Goal: Transaction & Acquisition: Subscribe to service/newsletter

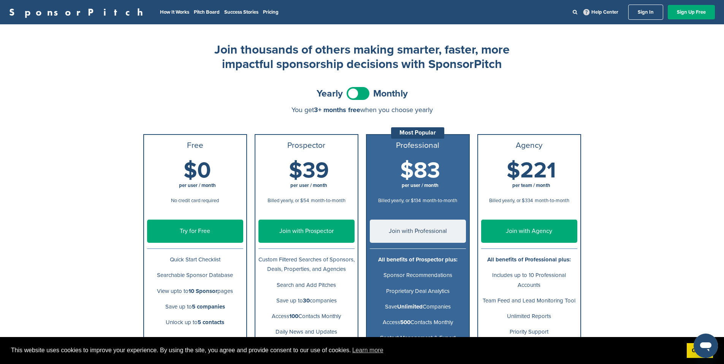
click at [225, 236] on link "Try for Free" at bounding box center [195, 231] width 96 height 23
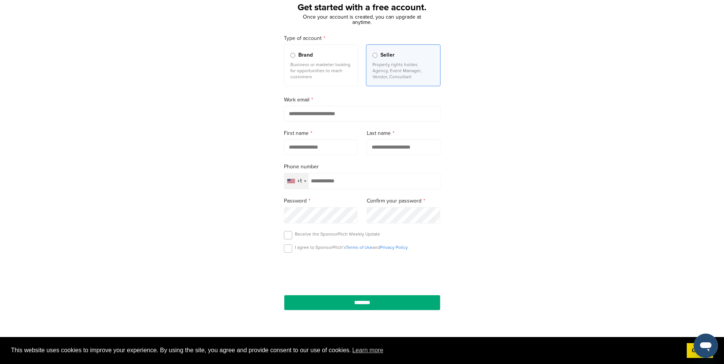
scroll to position [63, 0]
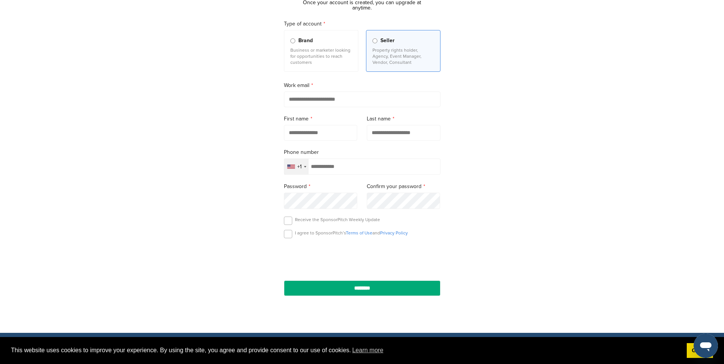
click at [358, 98] on input "email" at bounding box center [362, 100] width 157 height 16
type input "**********"
type input "******"
type input "**********"
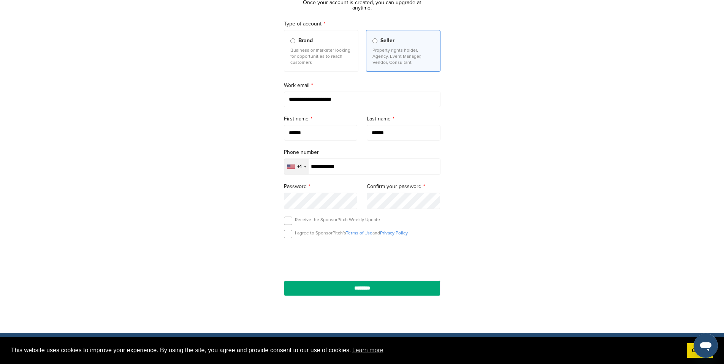
scroll to position [8, 0]
click at [285, 235] on label at bounding box center [288, 234] width 8 height 8
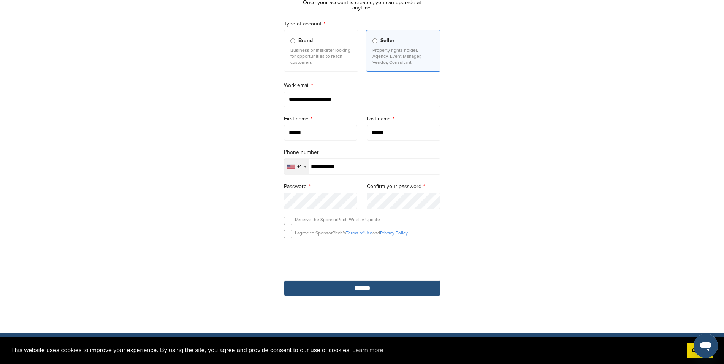
click at [353, 294] on input "********" at bounding box center [362, 288] width 157 height 16
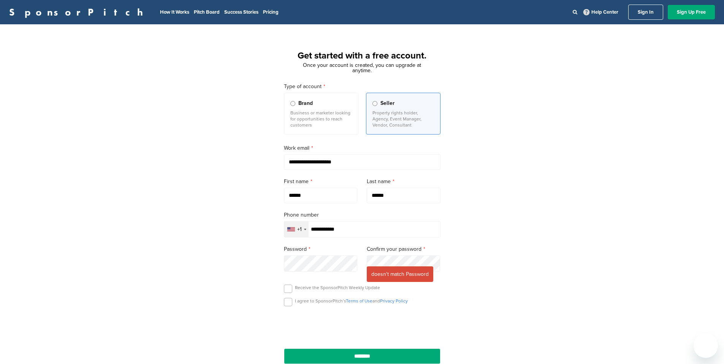
type input "**********"
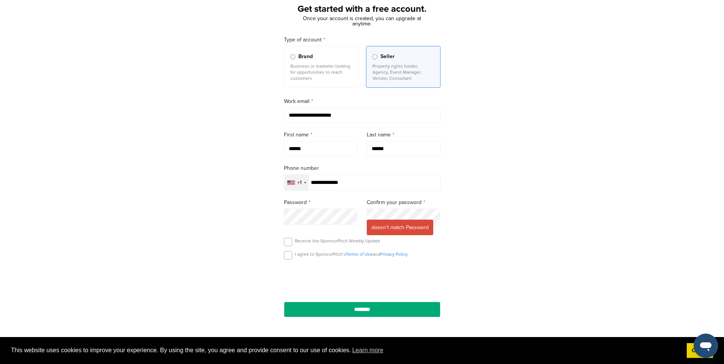
scroll to position [55, 0]
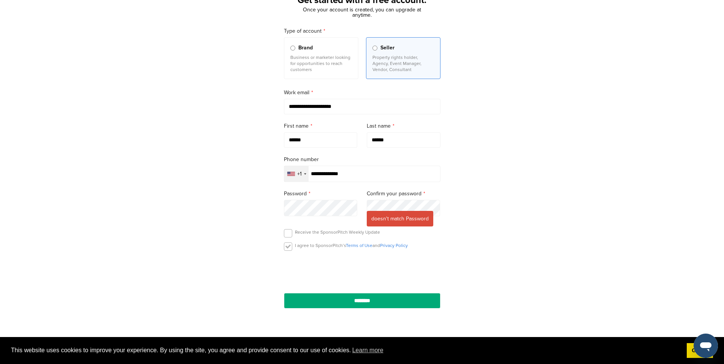
click at [290, 250] on label at bounding box center [288, 246] width 8 height 8
click at [376, 307] on input "********" at bounding box center [362, 301] width 157 height 16
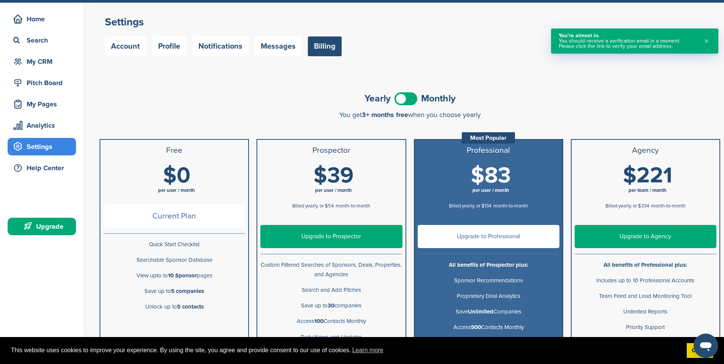
scroll to position [48, 0]
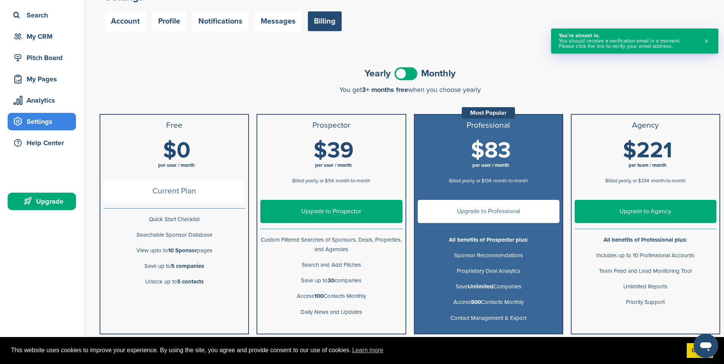
click at [231, 146] on h1 "$0 per user / month" at bounding box center [177, 156] width 142 height 34
click at [184, 135] on li "Free" at bounding box center [174, 125] width 148 height 21
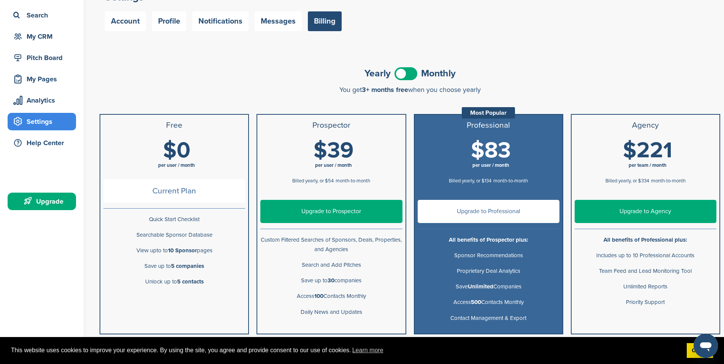
click at [404, 72] on span at bounding box center [405, 73] width 23 height 13
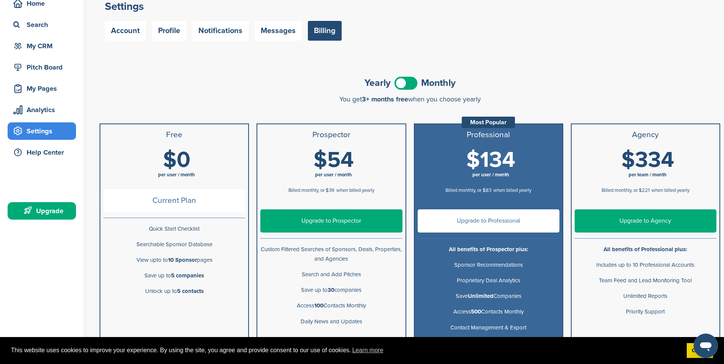
scroll to position [0, 0]
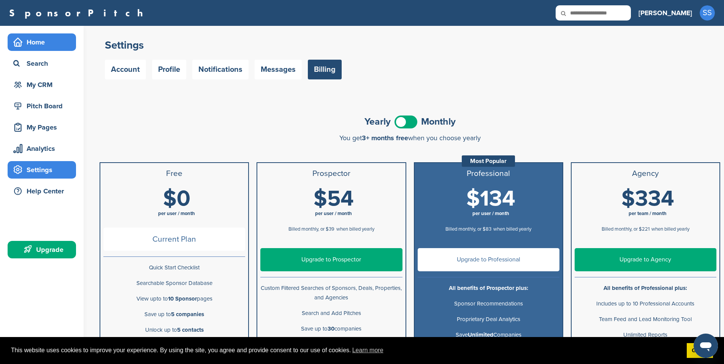
click at [50, 42] on div "Home" at bounding box center [43, 42] width 65 height 14
click at [50, 43] on div "Home" at bounding box center [43, 42] width 65 height 14
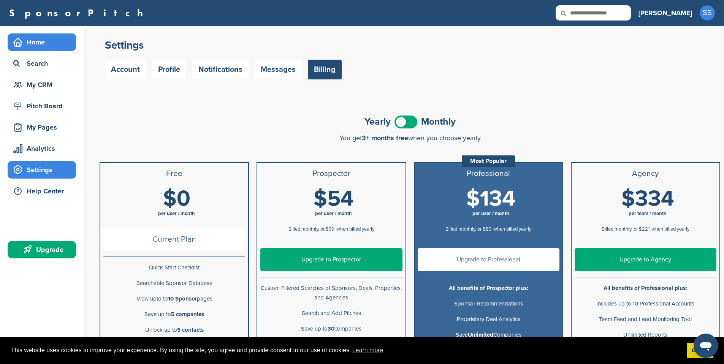
click at [50, 43] on div "Home" at bounding box center [43, 42] width 65 height 14
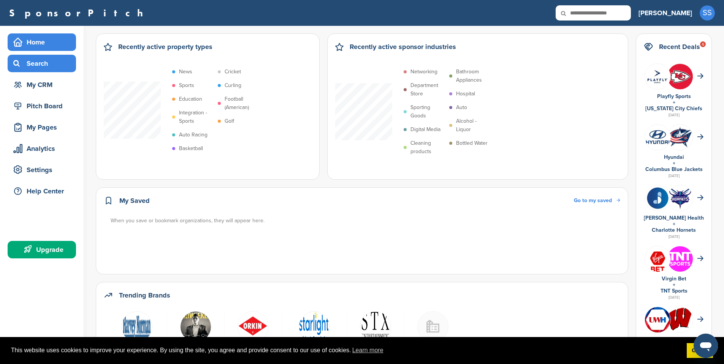
click at [34, 71] on div "Search" at bounding box center [42, 63] width 68 height 17
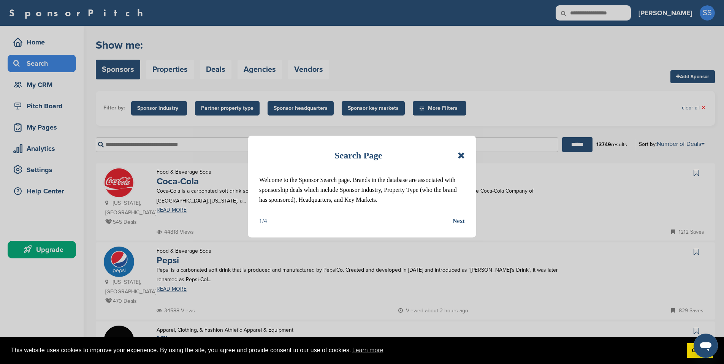
click at [457, 155] on icon at bounding box center [460, 155] width 7 height 9
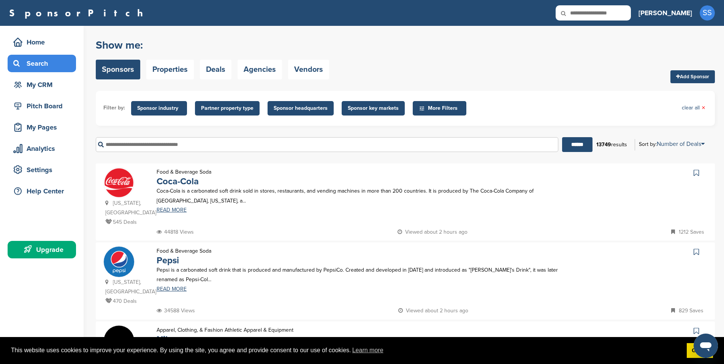
click at [440, 106] on span "More Filters" at bounding box center [441, 108] width 44 height 8
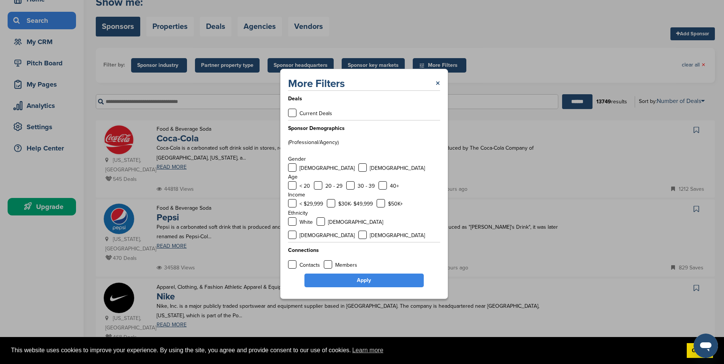
scroll to position [52, 0]
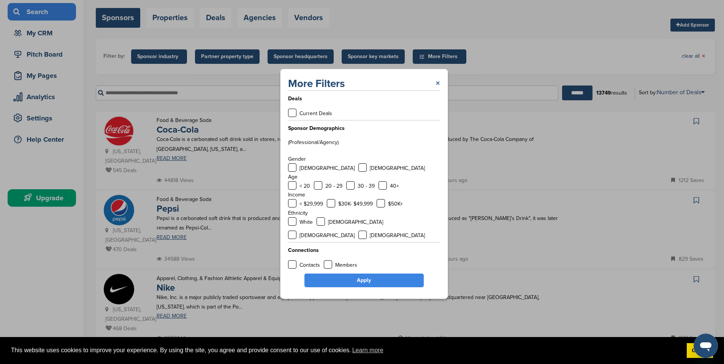
click at [438, 88] on link "×" at bounding box center [437, 84] width 5 height 14
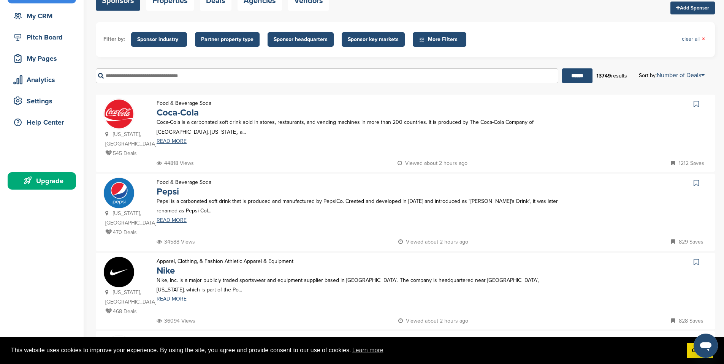
scroll to position [93, 0]
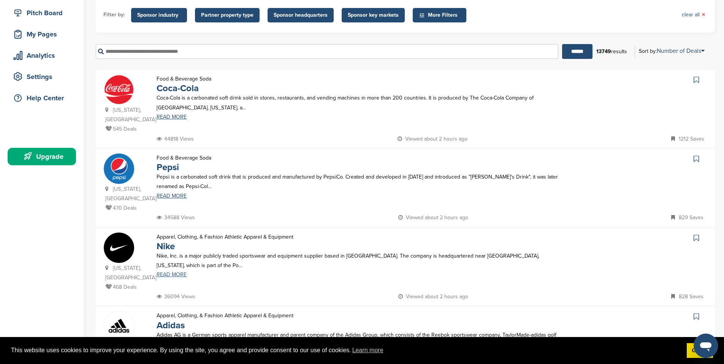
click at [177, 272] on link "READ MORE" at bounding box center [358, 274] width 403 height 5
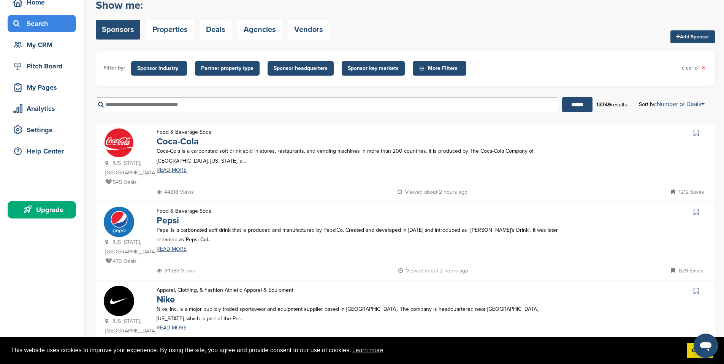
scroll to position [28, 0]
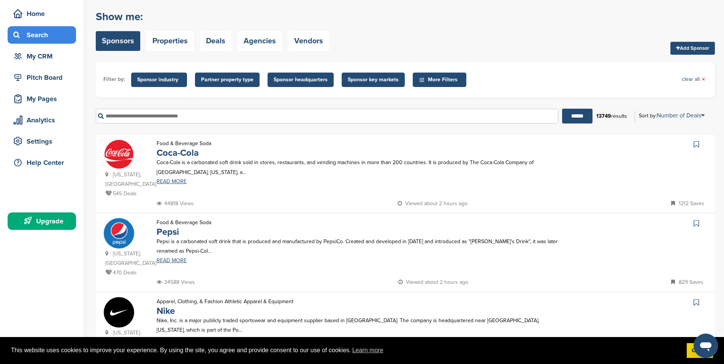
click at [230, 84] on span "Partner property type" at bounding box center [227, 80] width 65 height 14
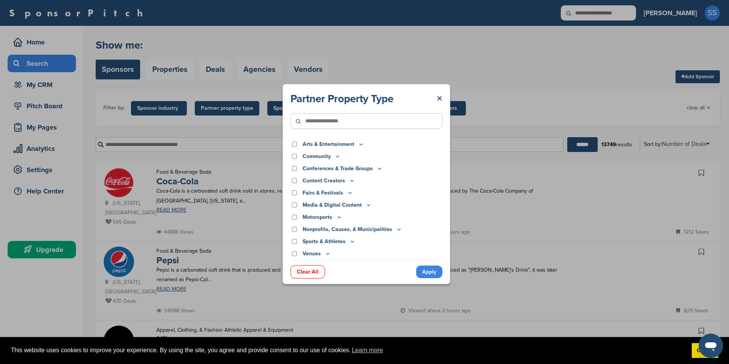
click at [439, 97] on link "×" at bounding box center [440, 99] width 6 height 14
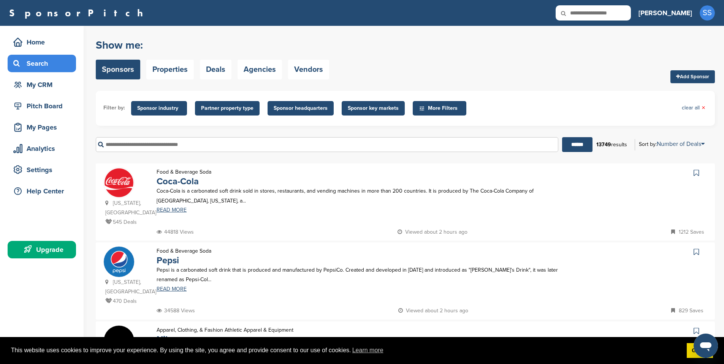
click at [373, 108] on span "Sponsor key markets" at bounding box center [373, 108] width 51 height 8
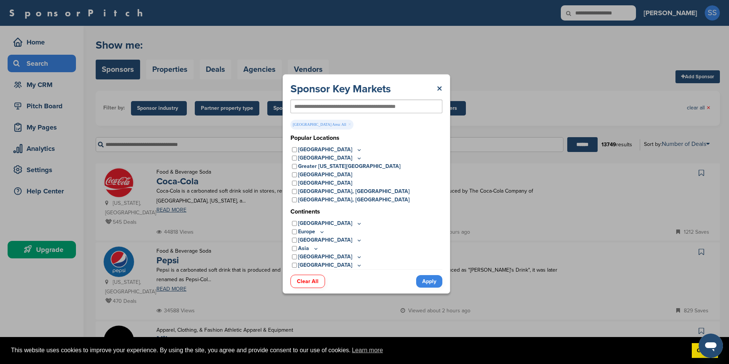
click at [432, 279] on link "Apply" at bounding box center [429, 281] width 26 height 13
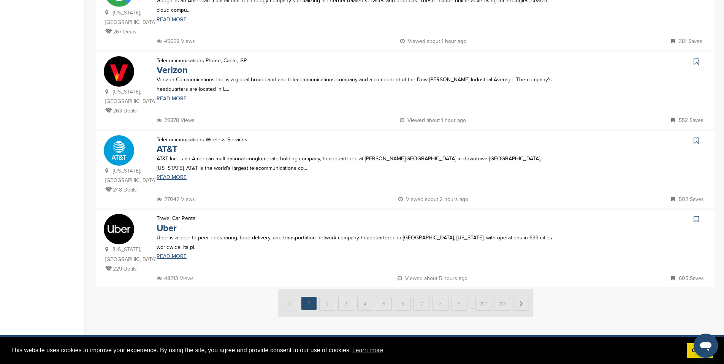
scroll to position [771, 0]
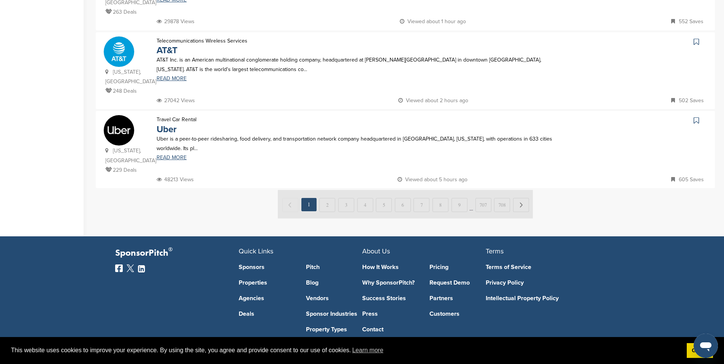
click at [521, 190] on img at bounding box center [405, 204] width 255 height 28
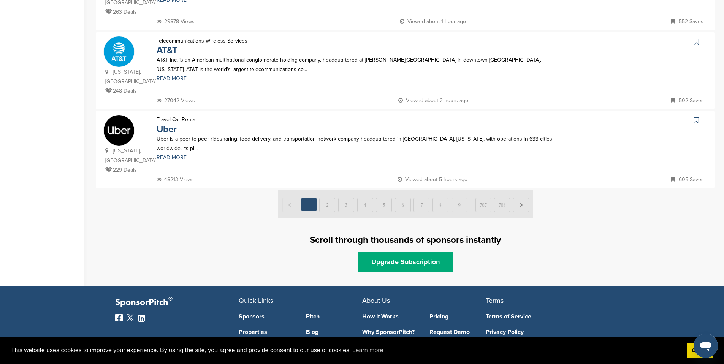
click at [330, 190] on img at bounding box center [405, 204] width 255 height 28
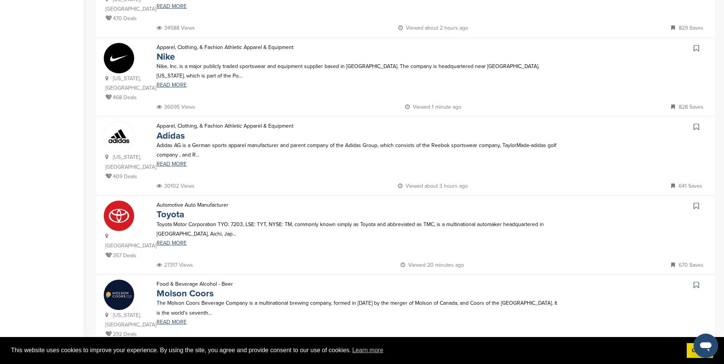
scroll to position [163, 0]
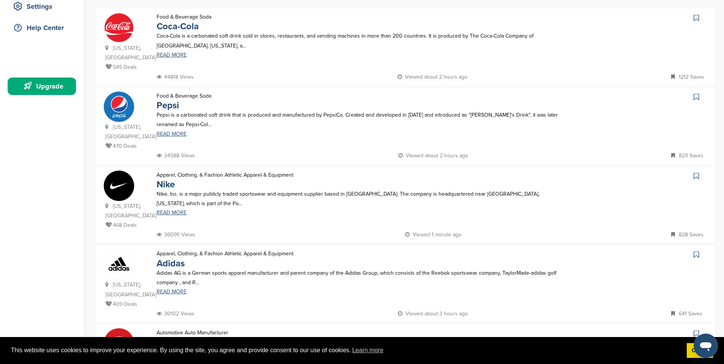
click at [125, 178] on img at bounding box center [119, 186] width 30 height 30
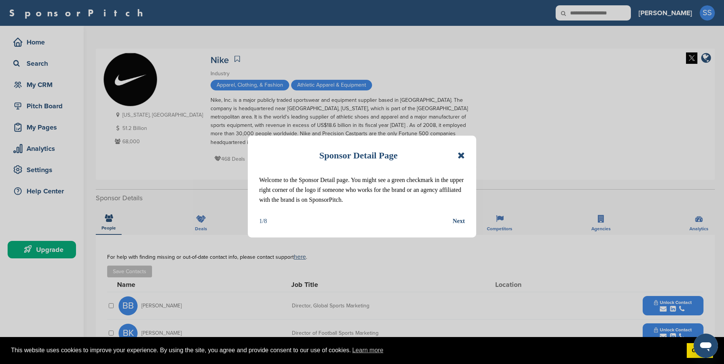
click at [468, 154] on div "Sponsor Detail Page Welcome to the Sponsor Detail page. You might see a green c…" at bounding box center [362, 187] width 228 height 102
click at [460, 221] on div "Next" at bounding box center [458, 221] width 12 height 10
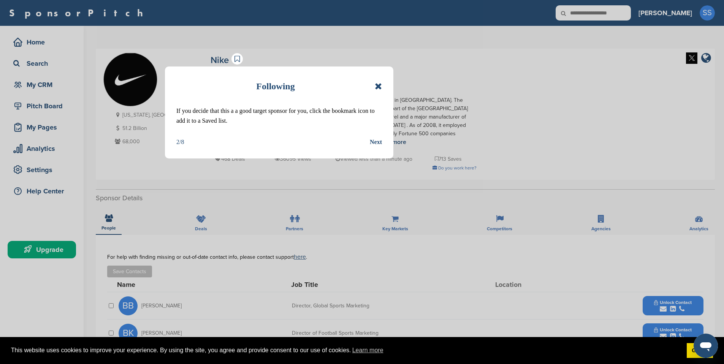
click at [378, 144] on div "Next" at bounding box center [376, 142] width 12 height 10
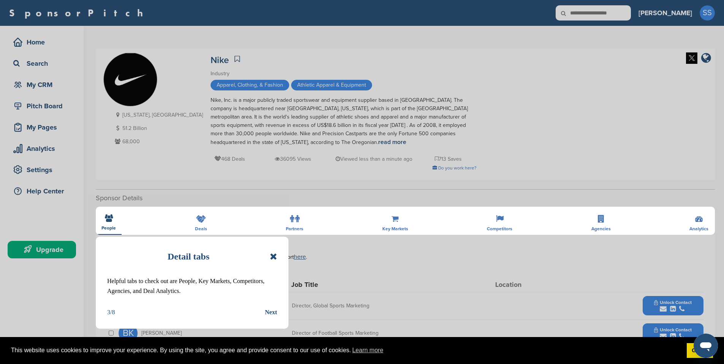
click at [272, 308] on div "Next" at bounding box center [271, 312] width 12 height 10
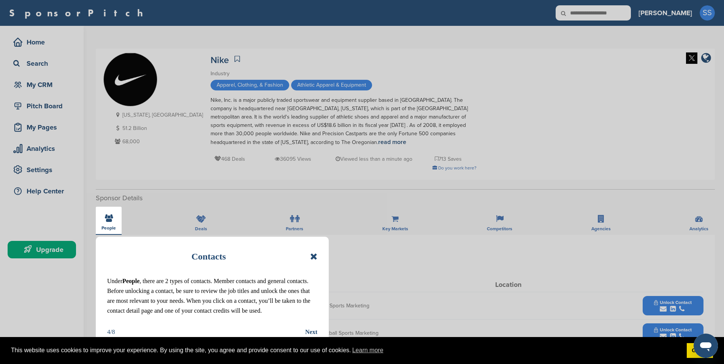
click at [305, 329] on div "Next" at bounding box center [311, 332] width 12 height 10
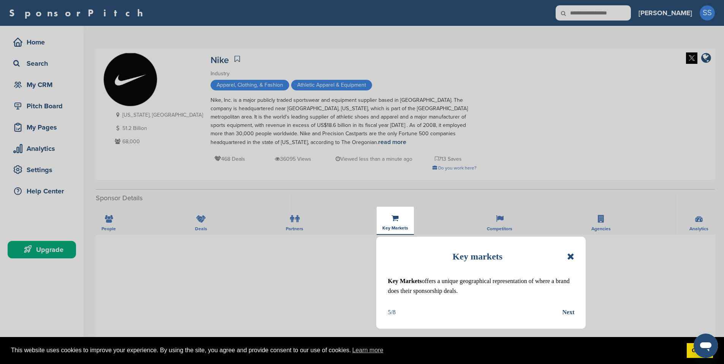
click at [569, 313] on div "Next" at bounding box center [568, 312] width 12 height 10
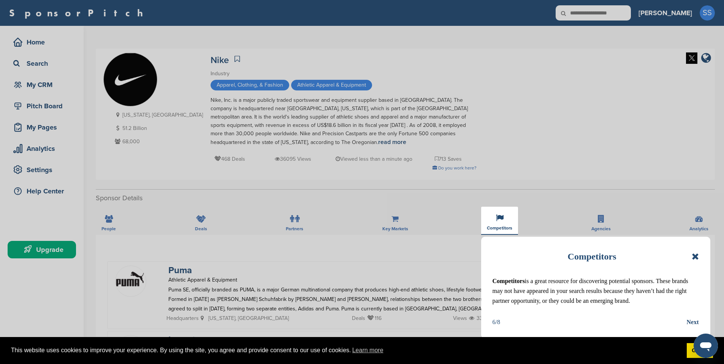
click at [689, 323] on div "Next" at bounding box center [692, 322] width 12 height 10
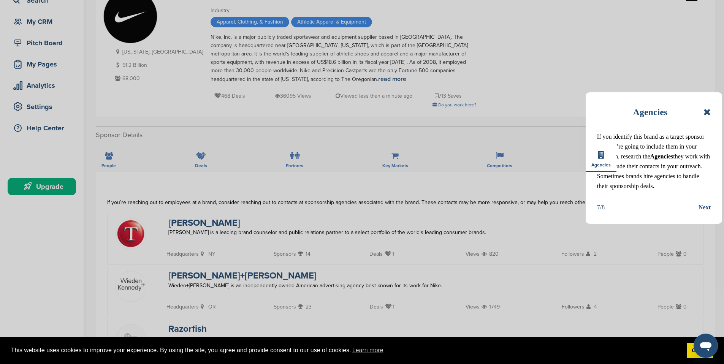
scroll to position [153, 0]
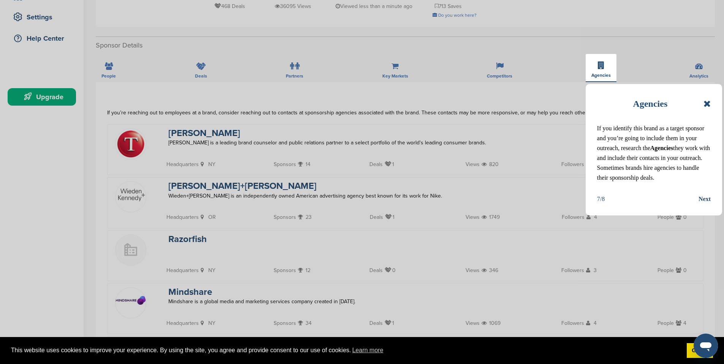
click at [699, 200] on div "Next" at bounding box center [704, 199] width 12 height 10
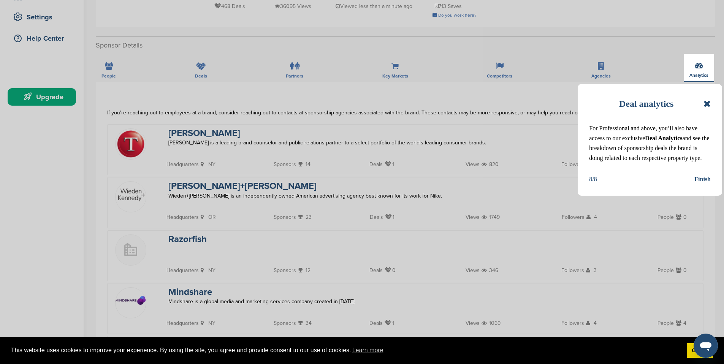
click at [708, 178] on div "Finish" at bounding box center [702, 179] width 16 height 10
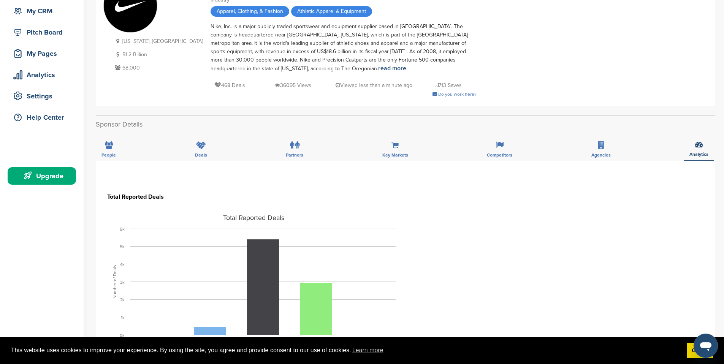
scroll to position [0, 0]
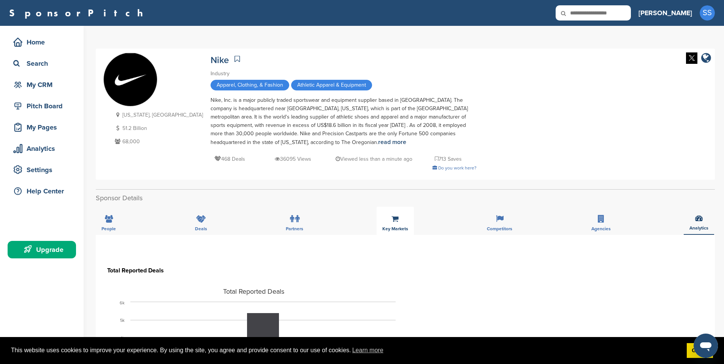
click at [395, 225] on div "Key Markets" at bounding box center [394, 221] width 37 height 28
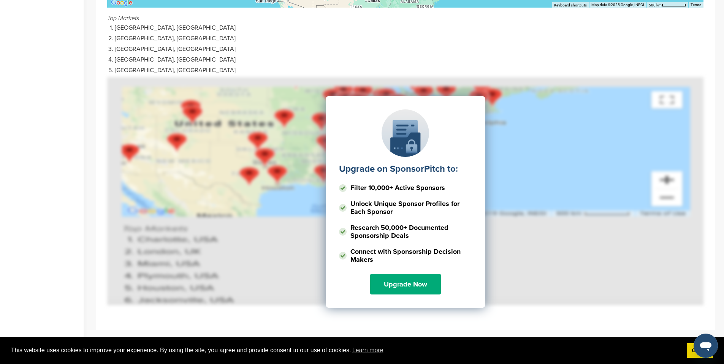
scroll to position [362, 0]
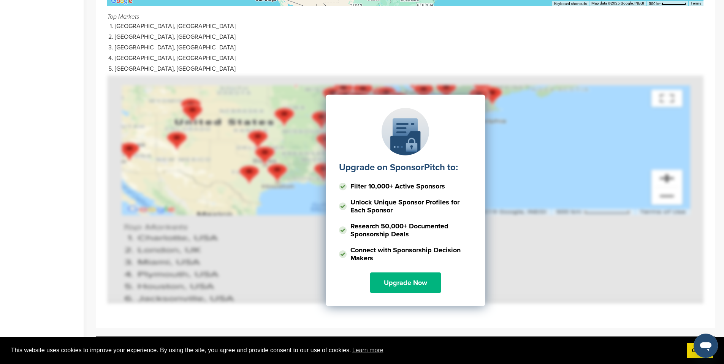
click at [414, 282] on link "Upgrade Now" at bounding box center [405, 282] width 71 height 21
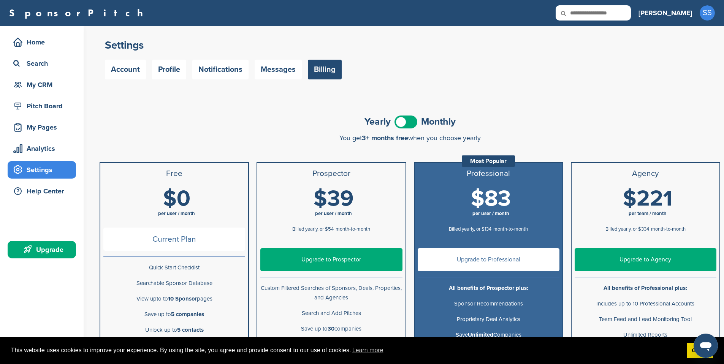
click at [349, 258] on link "Upgrade to Prospector" at bounding box center [331, 259] width 142 height 23
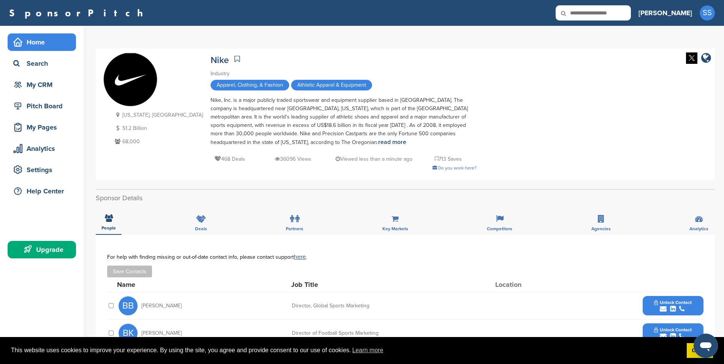
click at [38, 43] on div "Home" at bounding box center [43, 42] width 65 height 14
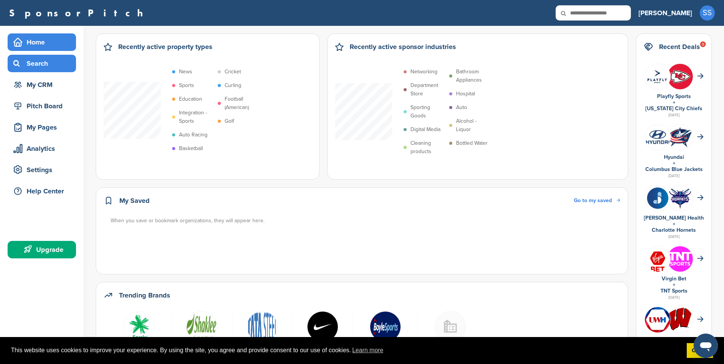
click at [47, 55] on div "Search" at bounding box center [42, 63] width 68 height 17
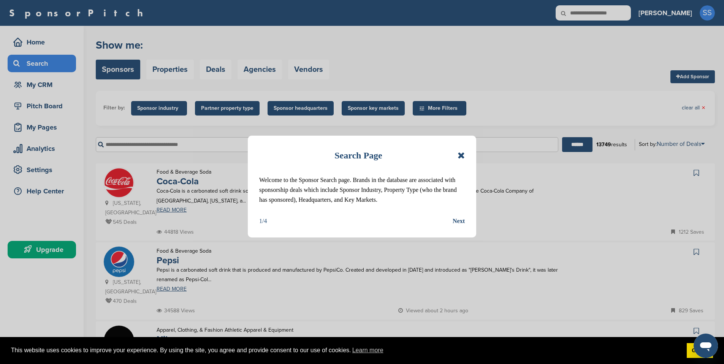
click at [459, 157] on icon at bounding box center [460, 155] width 7 height 9
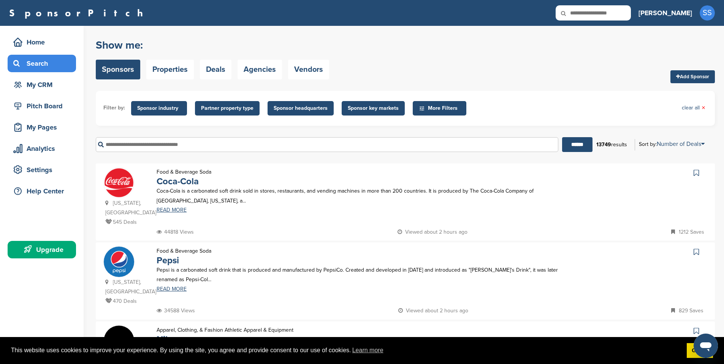
click at [441, 147] on input "text" at bounding box center [327, 144] width 462 height 15
type input "*"
type input "****"
click at [562, 137] on input "******" at bounding box center [577, 144] width 30 height 15
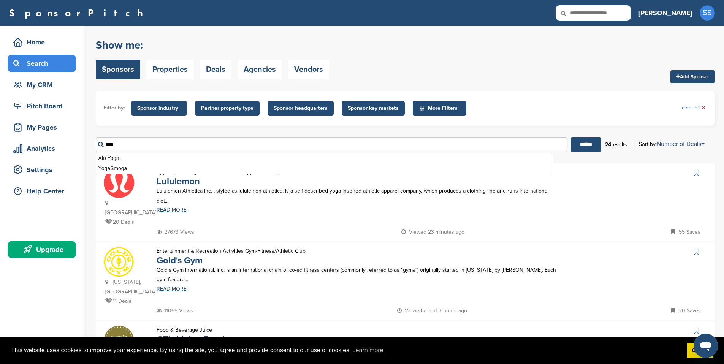
click at [536, 118] on div "Filter by: Sponsor industry Sponsor Industry × Apparel, Clothing, & Fashion Acc…" at bounding box center [405, 108] width 619 height 35
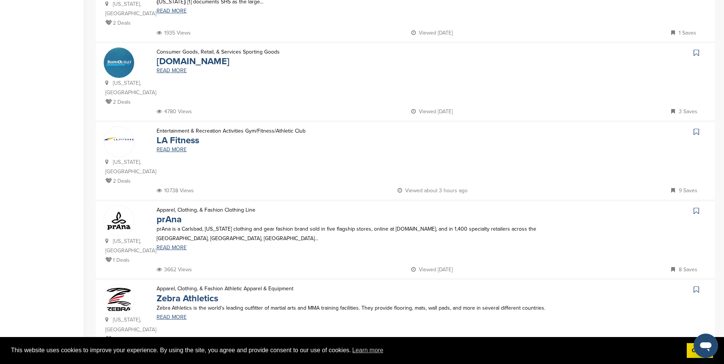
scroll to position [656, 0]
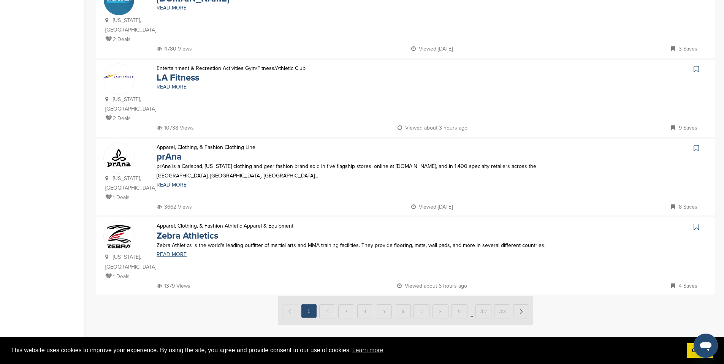
click at [328, 296] on img at bounding box center [405, 310] width 255 height 28
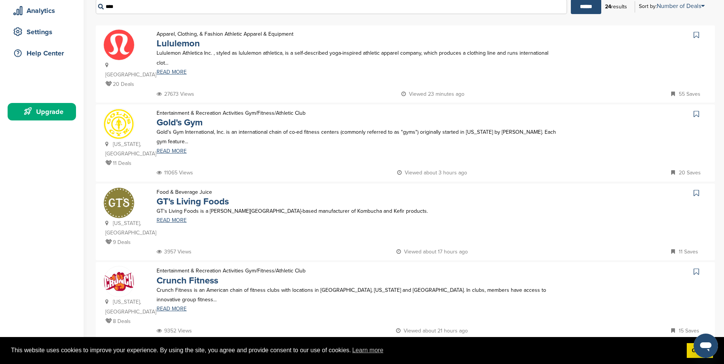
scroll to position [0, 0]
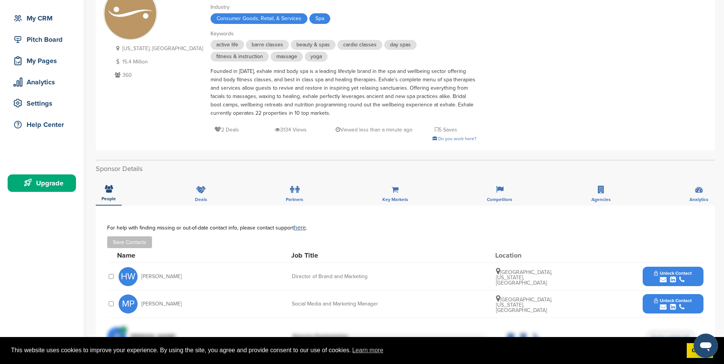
scroll to position [67, 0]
